Goal: Task Accomplishment & Management: Complete application form

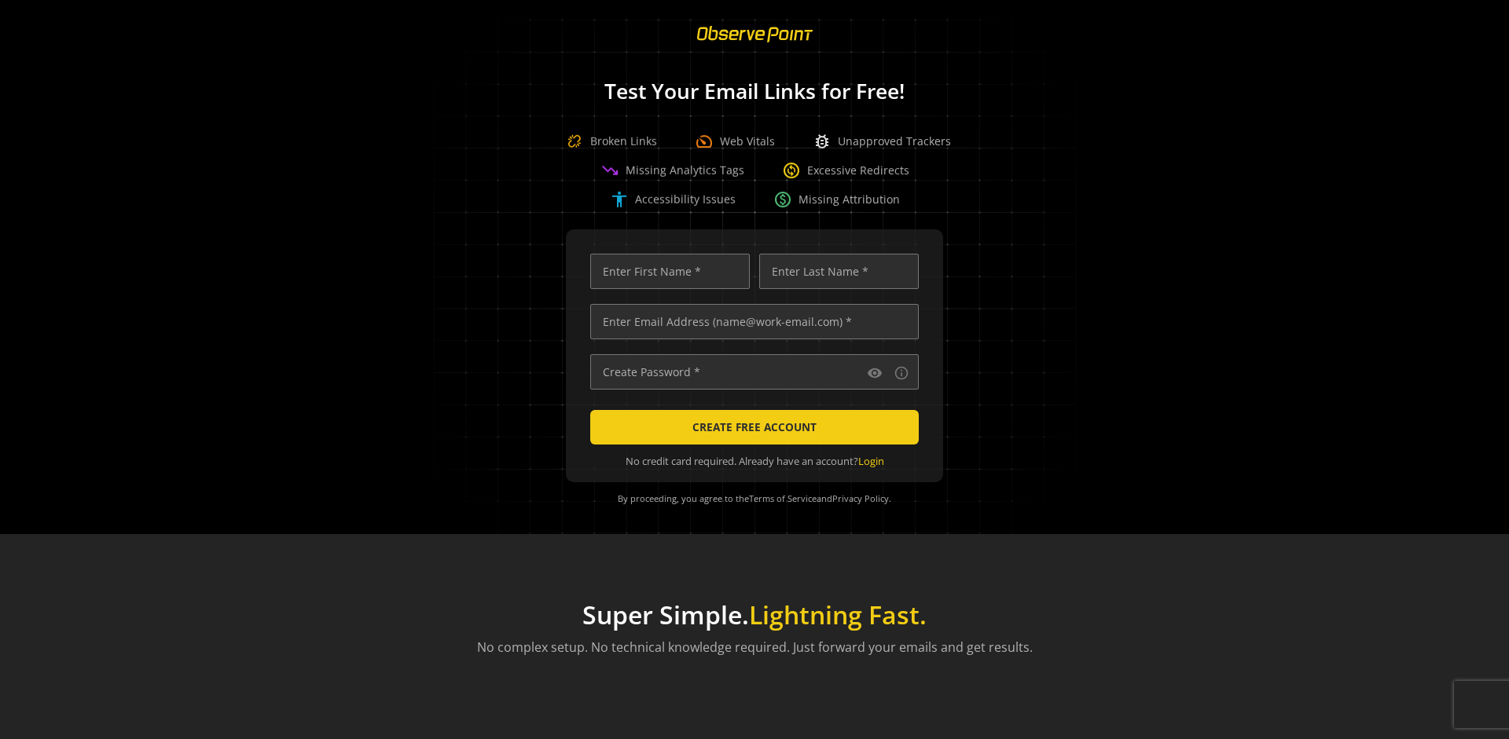
scroll to position [0, 5084]
click at [750, 321] on input "text" at bounding box center [754, 321] width 328 height 35
type input "[EMAIL_ADDRESS][DOMAIN_NAME]"
click at [666, 271] on input "text" at bounding box center [670, 271] width 160 height 35
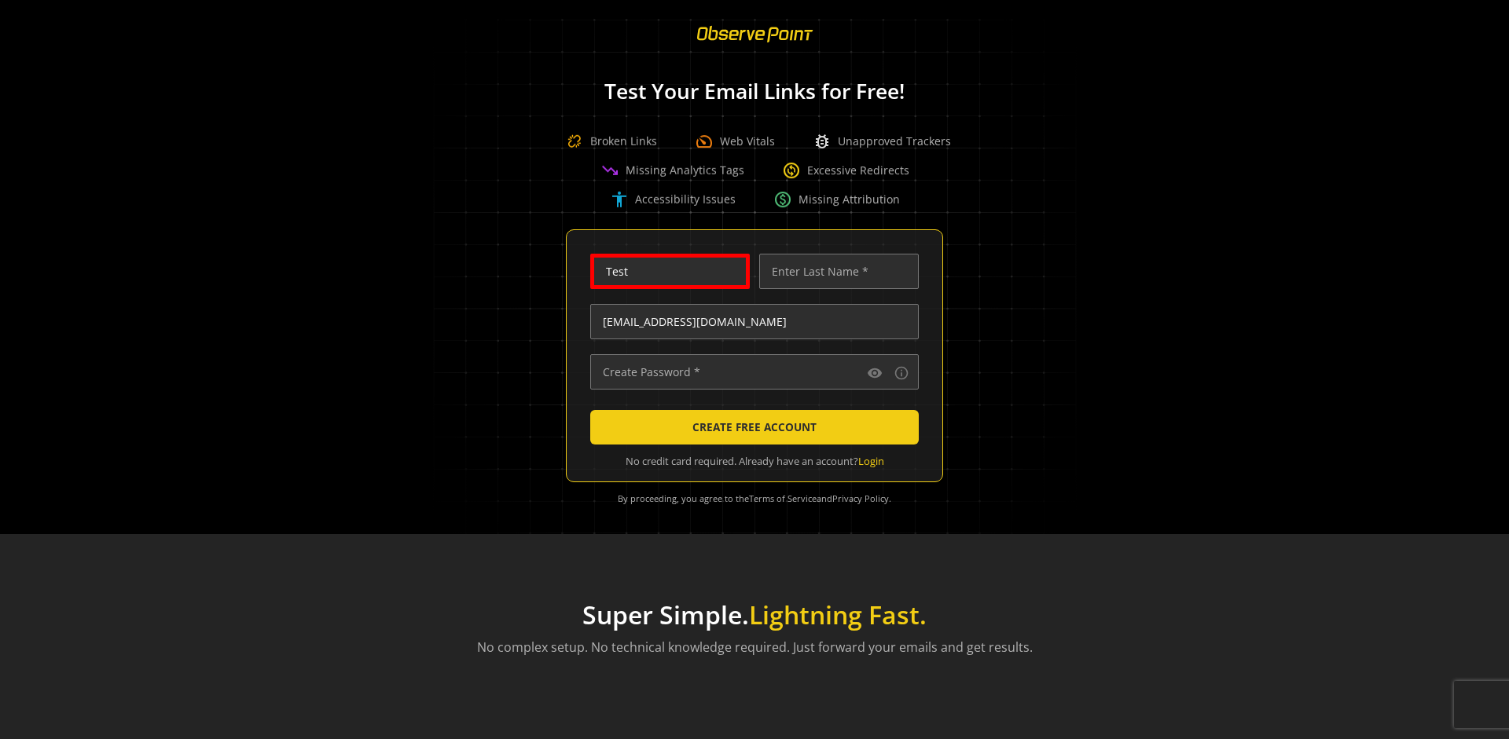
scroll to position [0, 0]
type input "Test"
click at [835, 271] on input "text" at bounding box center [839, 271] width 160 height 35
type input "Test"
click at [750, 372] on input "text" at bounding box center [754, 371] width 328 height 35
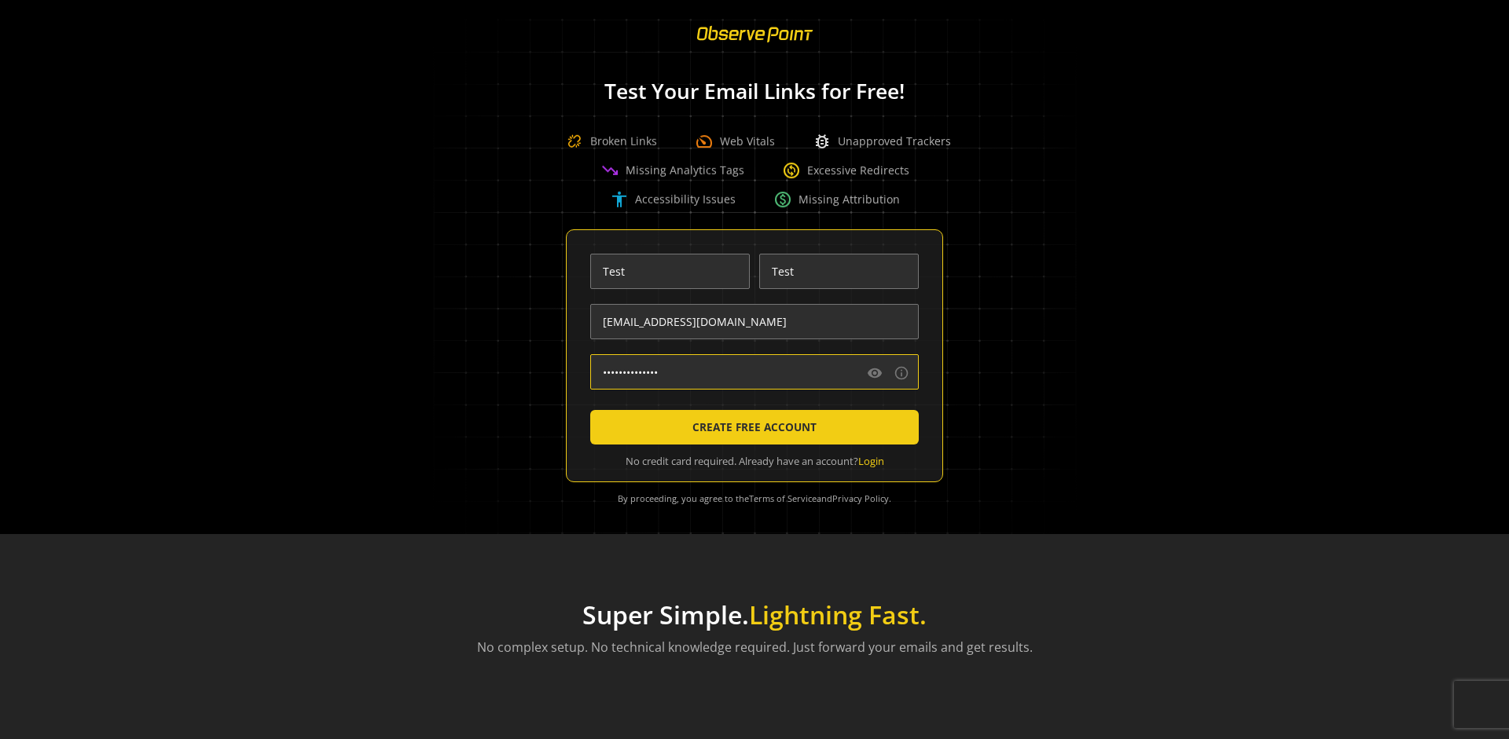
type input "••••••••••••••"
click at [750, 427] on span "CREATE FREE ACCOUNT" at bounding box center [754, 427] width 124 height 28
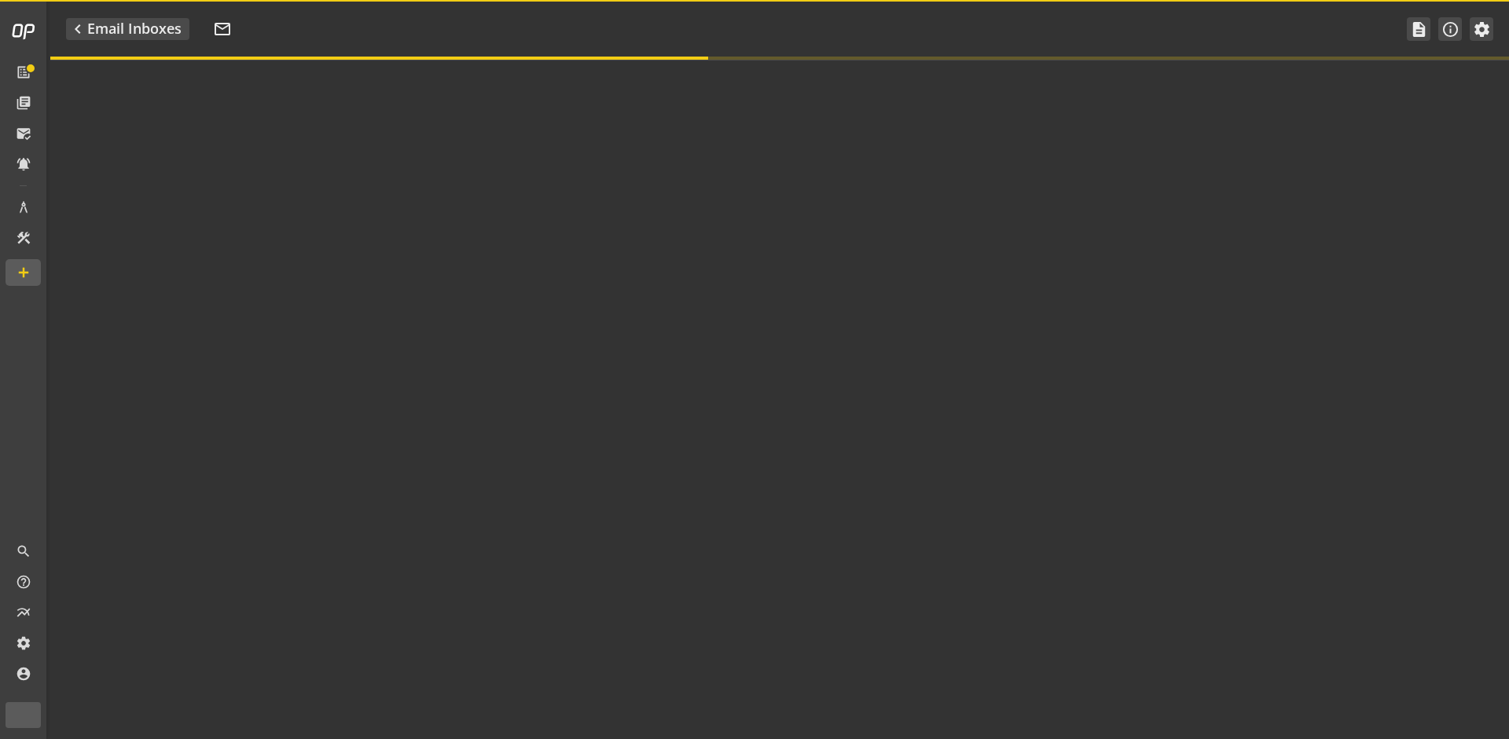
type textarea "Welcome to ObservePoint! This is your default email inbox for testing."
